Goal: Task Accomplishment & Management: Manage account settings

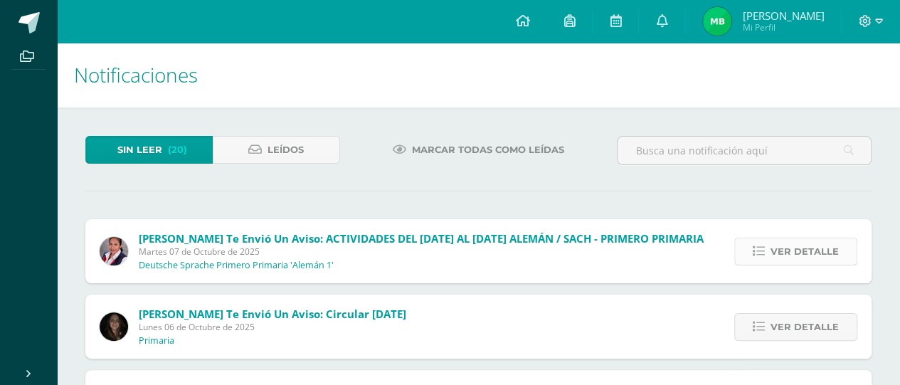
click at [785, 248] on span "Ver detalle" at bounding box center [804, 251] width 68 height 26
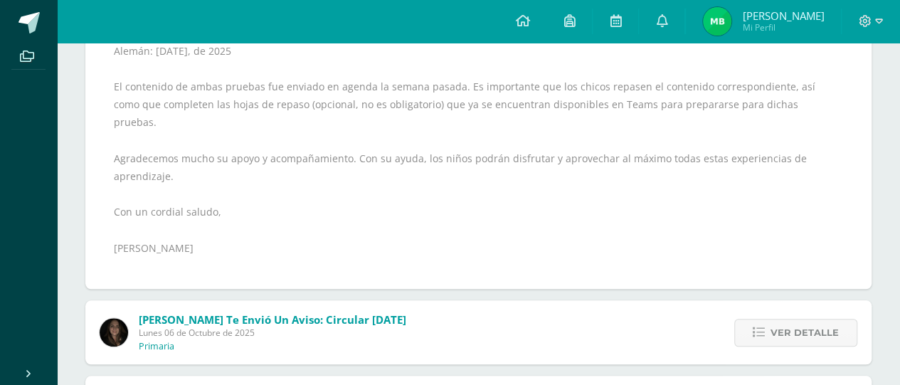
scroll to position [562, 0]
click at [787, 319] on span "Ver detalle" at bounding box center [804, 332] width 68 height 26
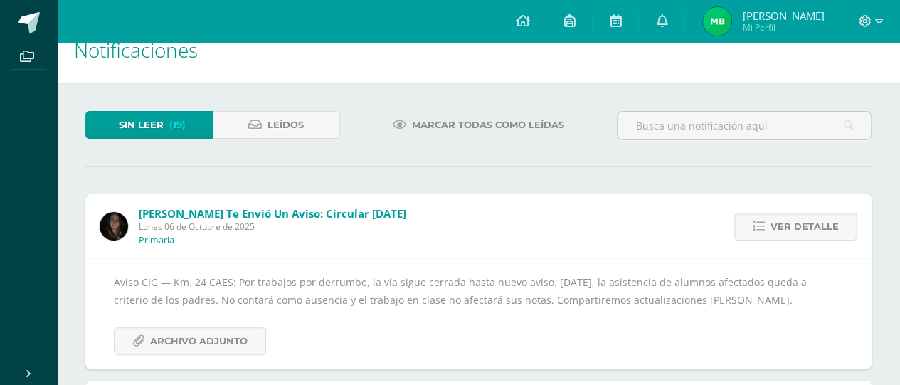
scroll to position [24, 0]
click at [294, 116] on span "Leídos" at bounding box center [285, 125] width 36 height 26
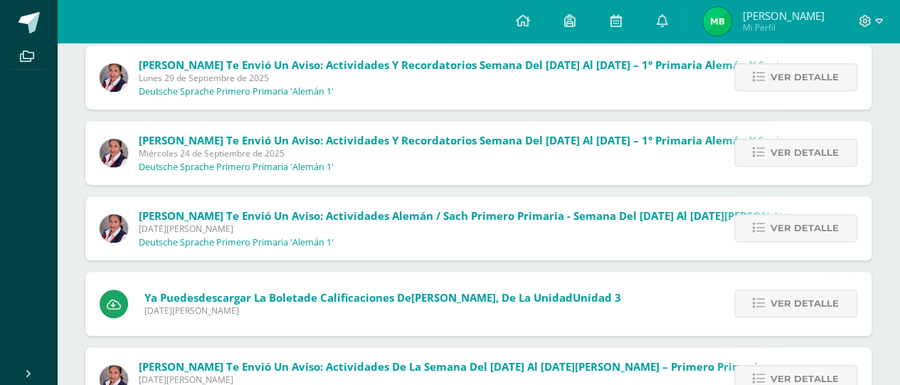
scroll to position [364, 0]
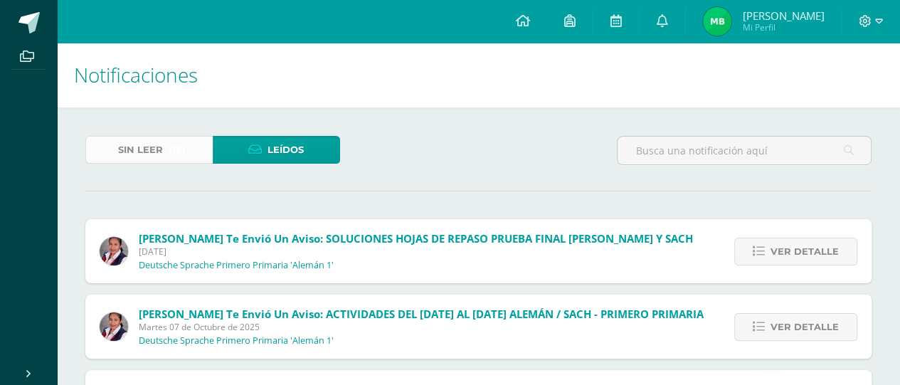
click at [150, 141] on span "Sin leer" at bounding box center [140, 150] width 45 height 26
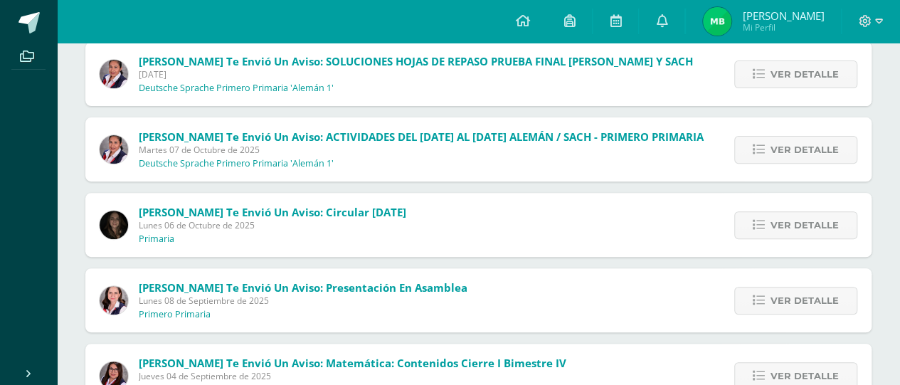
scroll to position [178, 0]
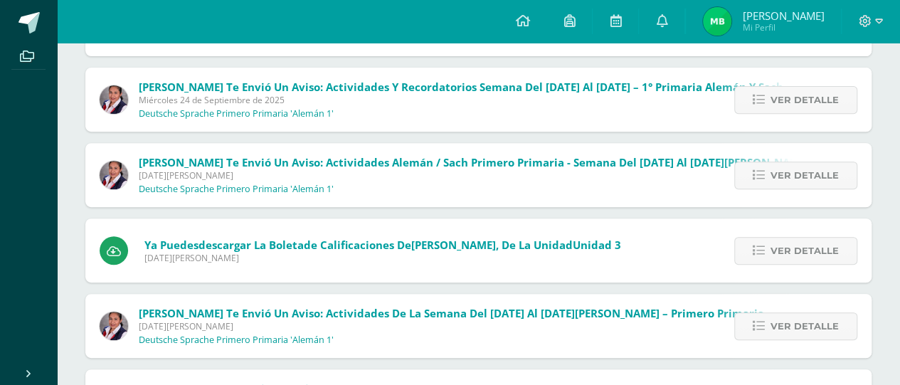
scroll to position [228, 0]
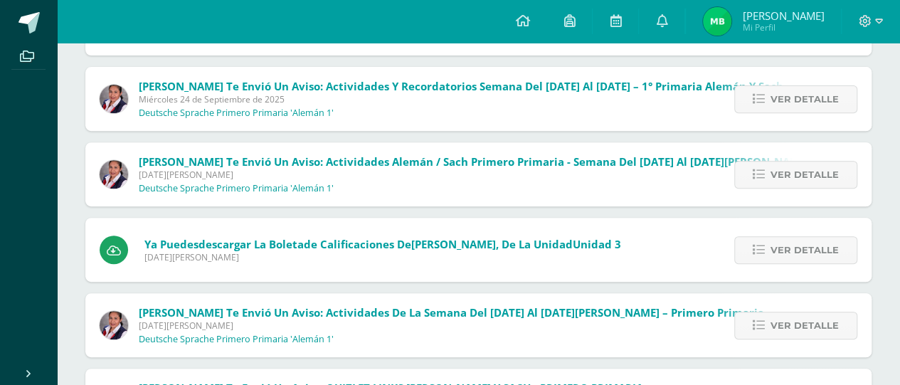
click at [337, 328] on span "Lunes 18 de Agosto de 2025" at bounding box center [451, 325] width 625 height 12
click at [346, 248] on span "Ya puedes descargar la boleta de calificaciones de Anastasia Dávila , de la uni…" at bounding box center [382, 244] width 477 height 14
click at [351, 170] on span "Lunes 25 de Agosto de 2025" at bounding box center [474, 175] width 670 height 12
click at [350, 91] on span "Julia Rivera te envió un aviso: Actividades y recordatorios semana del 22 al 26…" at bounding box center [461, 86] width 644 height 14
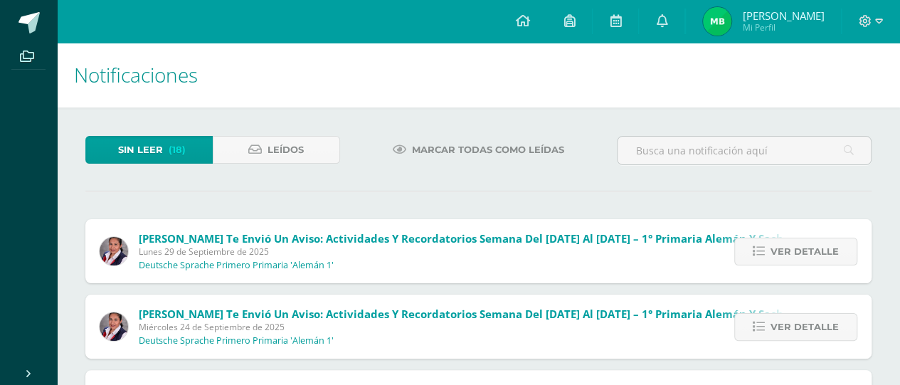
click at [304, 245] on span "Lunes 29 de Septiembre de 2025" at bounding box center [461, 251] width 644 height 12
click at [278, 142] on span "Leídos" at bounding box center [285, 150] width 36 height 26
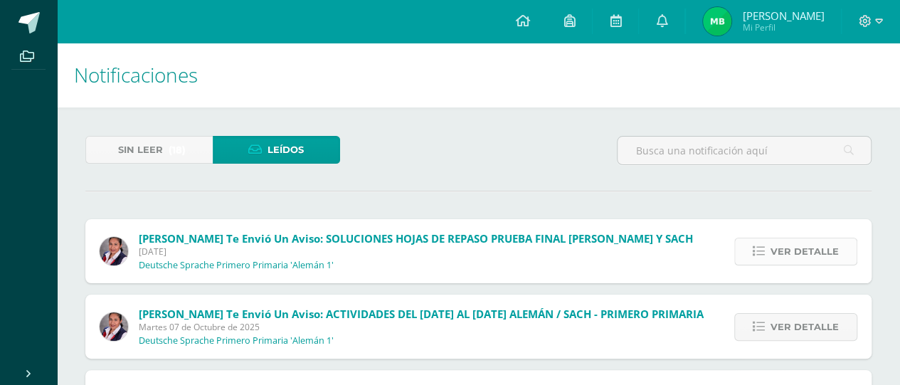
click at [782, 250] on span "Ver detalle" at bounding box center [804, 251] width 68 height 26
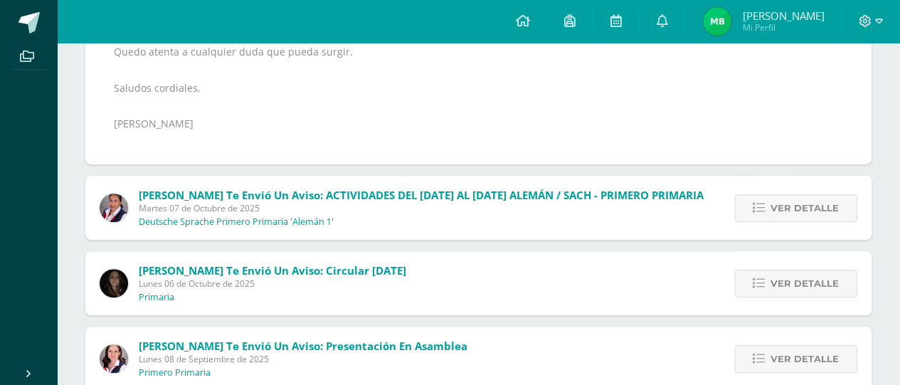
scroll to position [346, 0]
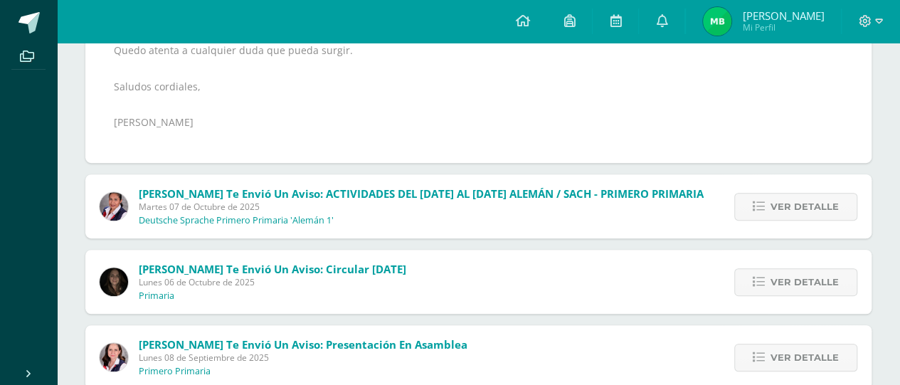
click at [556, 206] on span "Martes 07 de Octubre de 2025" at bounding box center [421, 207] width 565 height 12
click at [765, 205] on icon at bounding box center [759, 207] width 12 height 12
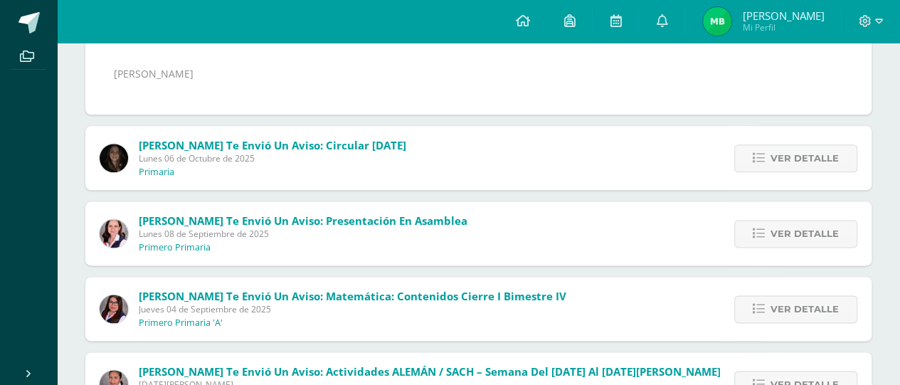
scroll to position [810, 0]
click at [371, 214] on span "[PERSON_NAME] te envió un aviso: Presentación en Asamblea" at bounding box center [303, 221] width 329 height 14
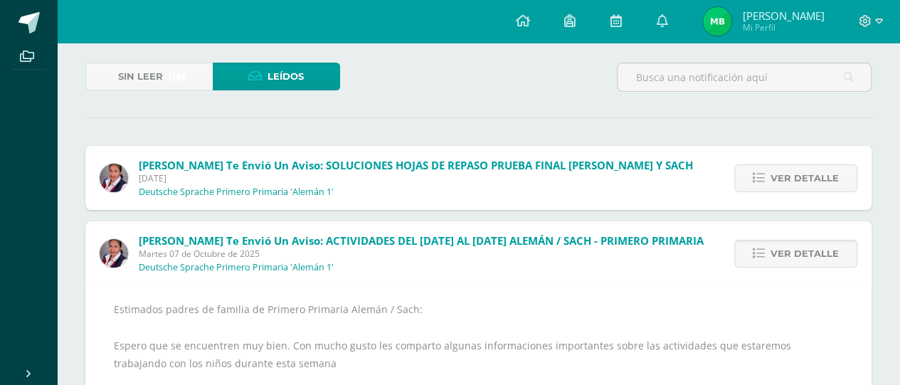
scroll to position [0, 0]
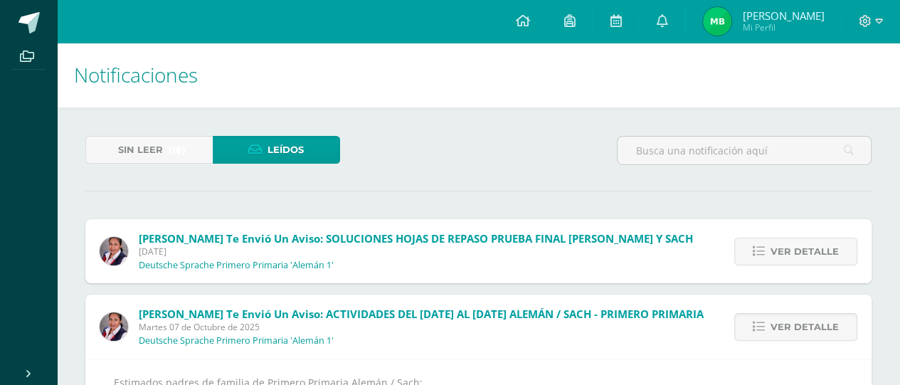
click at [414, 248] on span "[DATE]" at bounding box center [416, 251] width 554 height 12
